Goal: Check status: Check status

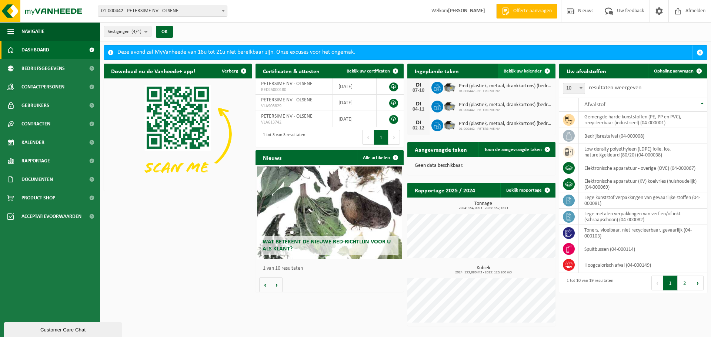
click at [547, 71] on span at bounding box center [547, 71] width 15 height 15
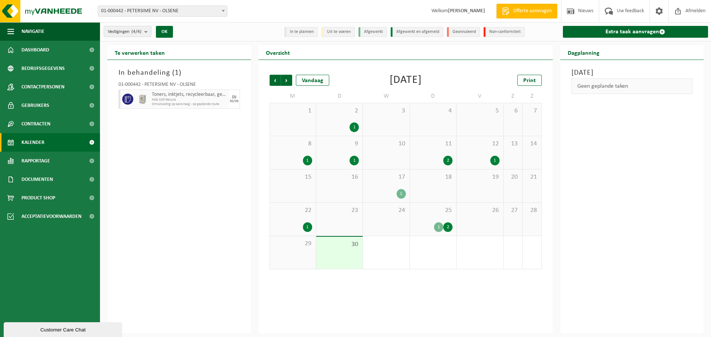
click at [356, 160] on div "1" at bounding box center [353, 161] width 9 height 10
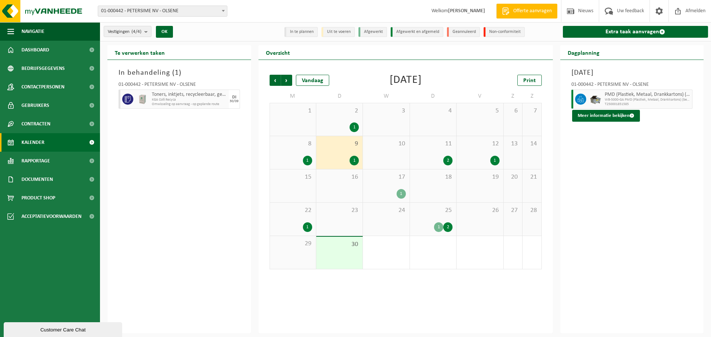
click at [307, 161] on div "1" at bounding box center [307, 161] width 9 height 10
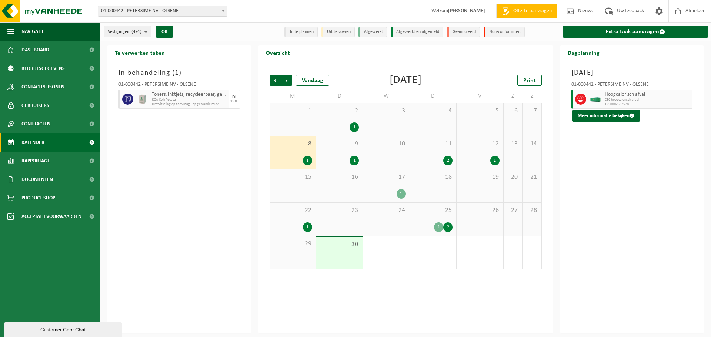
click at [355, 126] on div "1" at bounding box center [353, 127] width 9 height 10
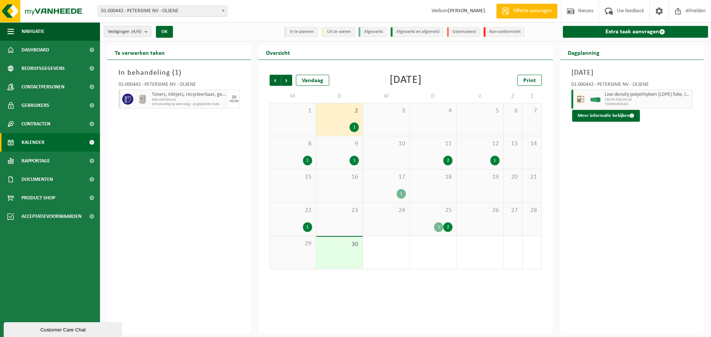
click at [448, 160] on div "2" at bounding box center [447, 161] width 9 height 10
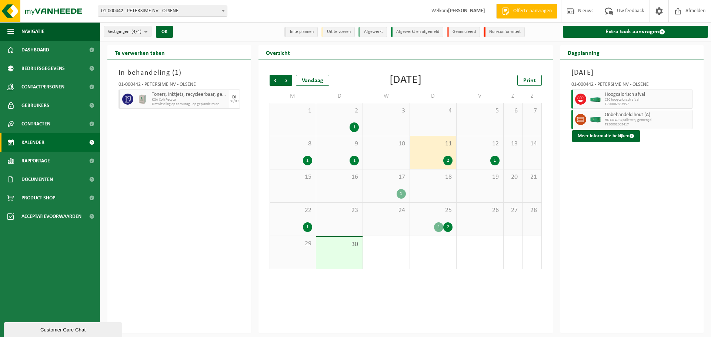
click at [496, 159] on div "1" at bounding box center [494, 161] width 9 height 10
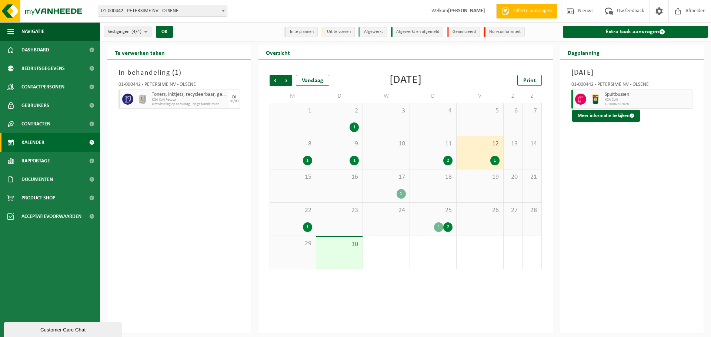
click at [400, 193] on div "1" at bounding box center [400, 194] width 9 height 10
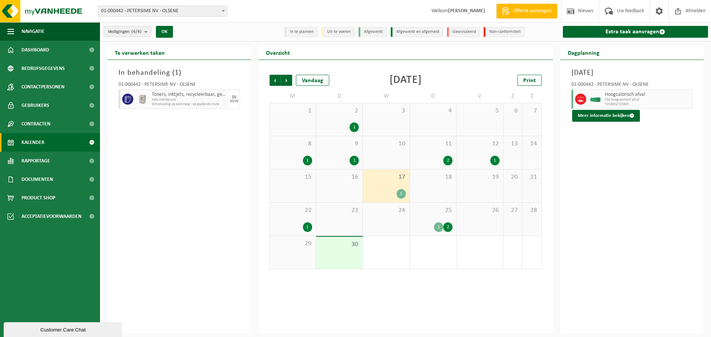
click at [305, 226] on div "1" at bounding box center [307, 227] width 9 height 10
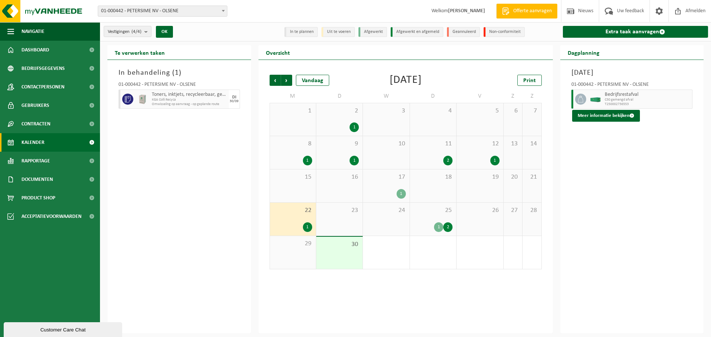
click at [448, 226] on div "2" at bounding box center [447, 227] width 9 height 10
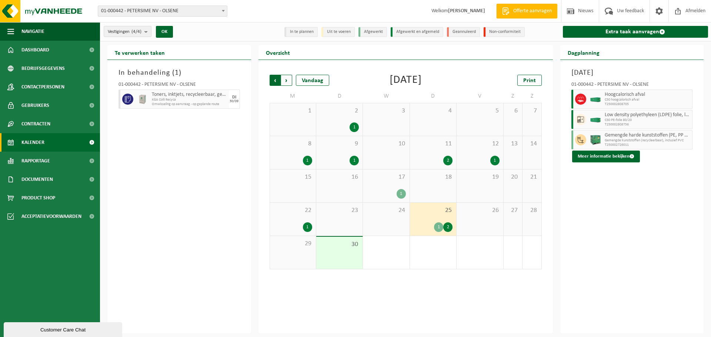
click at [287, 80] on span "Volgende" at bounding box center [286, 80] width 11 height 11
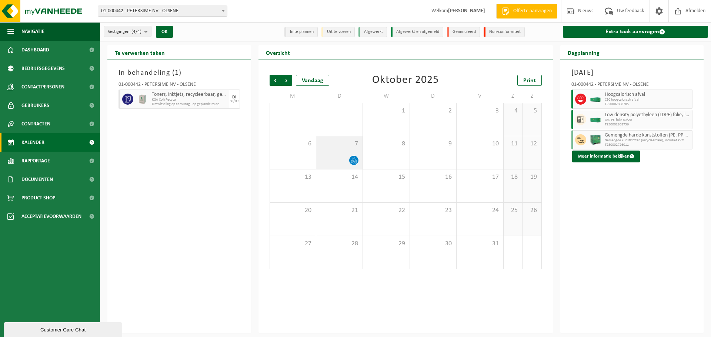
click at [351, 161] on icon at bounding box center [352, 161] width 2 height 3
